Goal: Find specific page/section: Find specific page/section

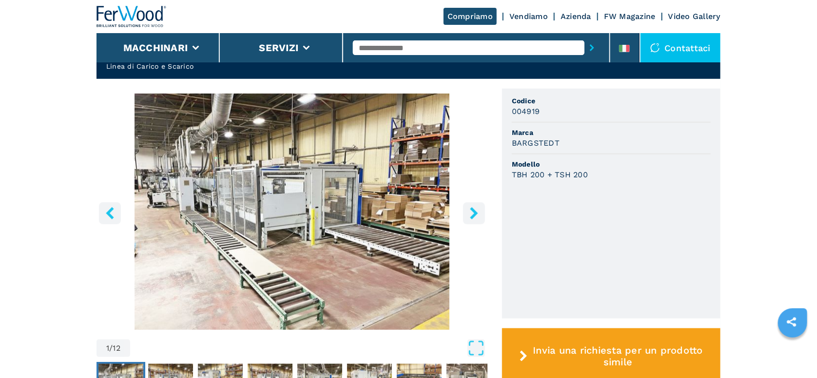
scroll to position [292, 0]
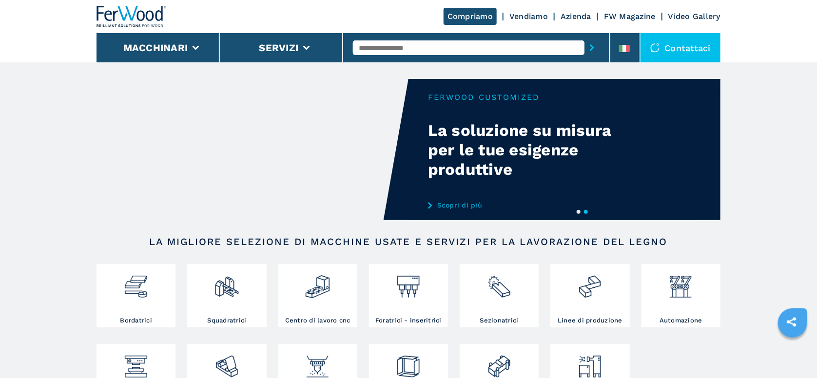
click at [386, 50] on input "text" at bounding box center [468, 47] width 231 height 15
type input "***"
click at [584, 37] on button "submit-button" at bounding box center [591, 48] width 15 height 22
